Goal: Information Seeking & Learning: Learn about a topic

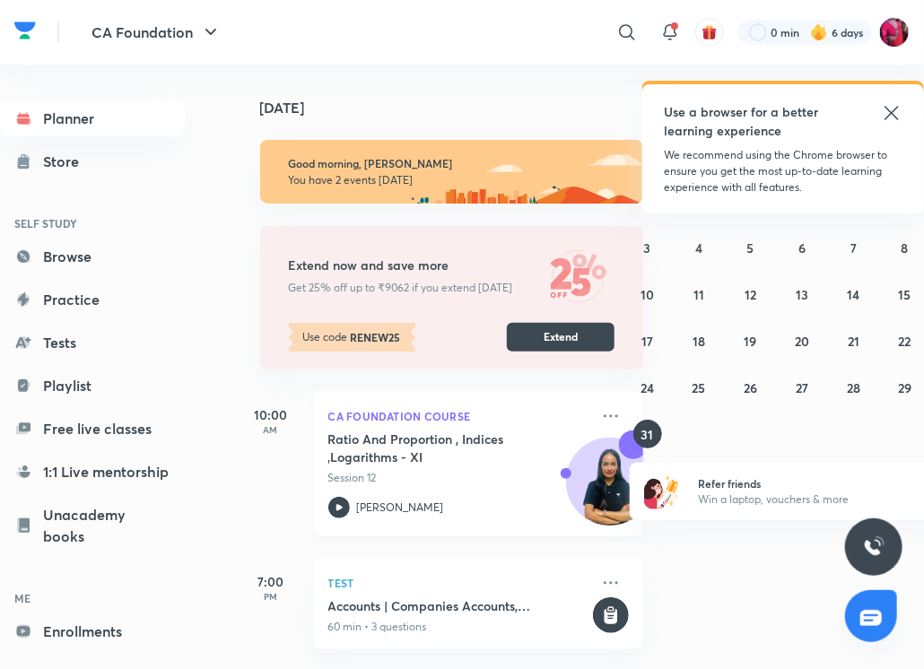
click at [337, 499] on icon at bounding box center [339, 508] width 22 height 22
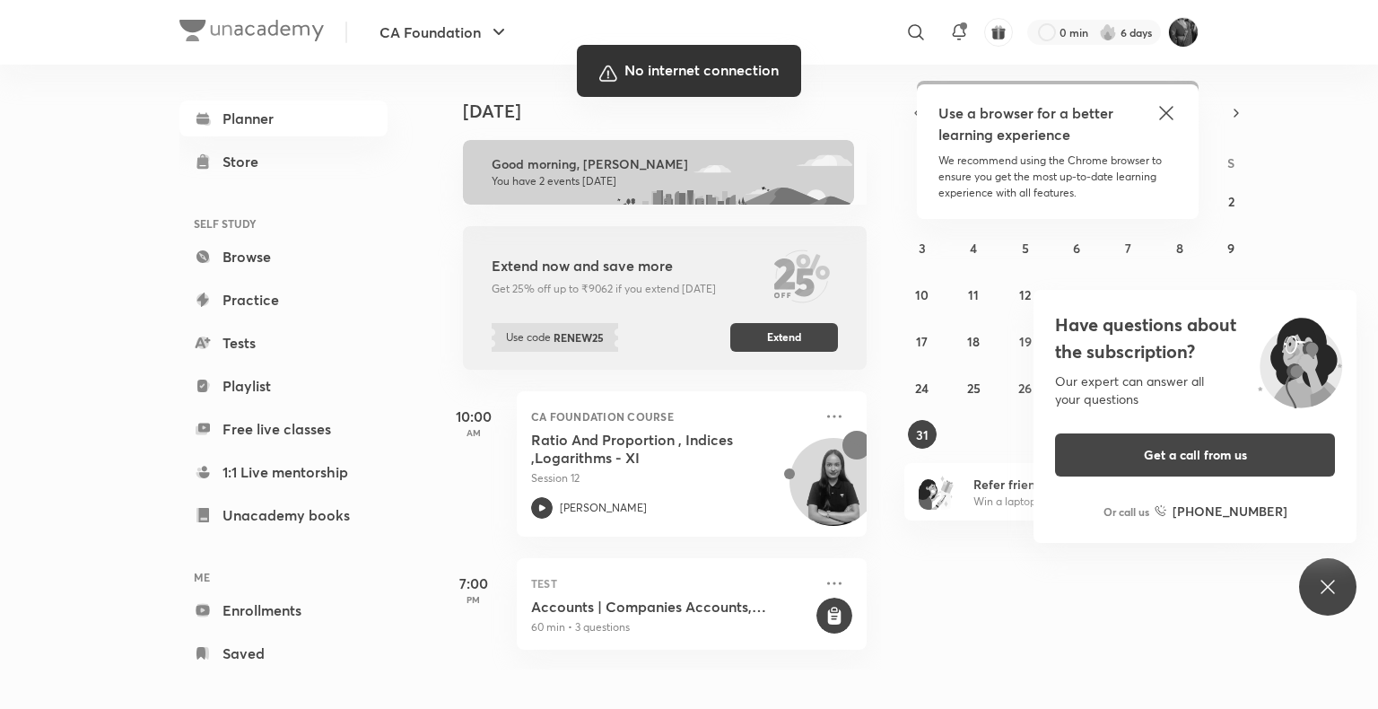
click at [190, 672] on div at bounding box center [689, 354] width 1378 height 709
click at [181, 679] on div at bounding box center [689, 354] width 1378 height 709
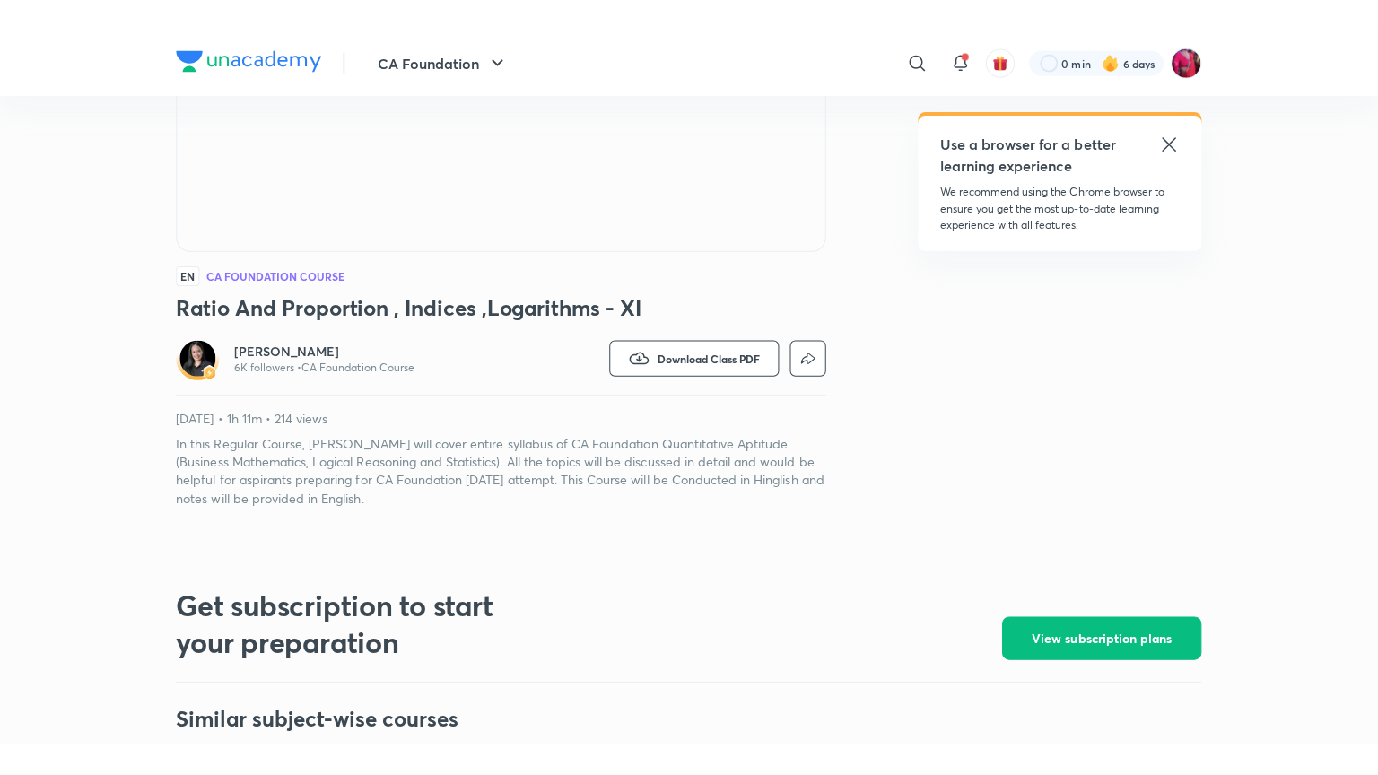
scroll to position [334, 0]
